Goal: Transaction & Acquisition: Purchase product/service

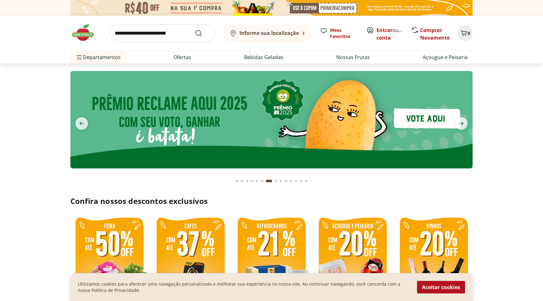
click at [283, 35] on b "Informe sua localização" at bounding box center [269, 33] width 60 height 7
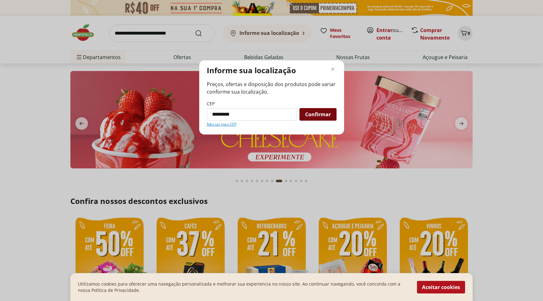
type input "*********"
click at [315, 113] on span "Confirmar" at bounding box center [318, 114] width 26 height 5
